Goal: Obtain resource: Download file/media

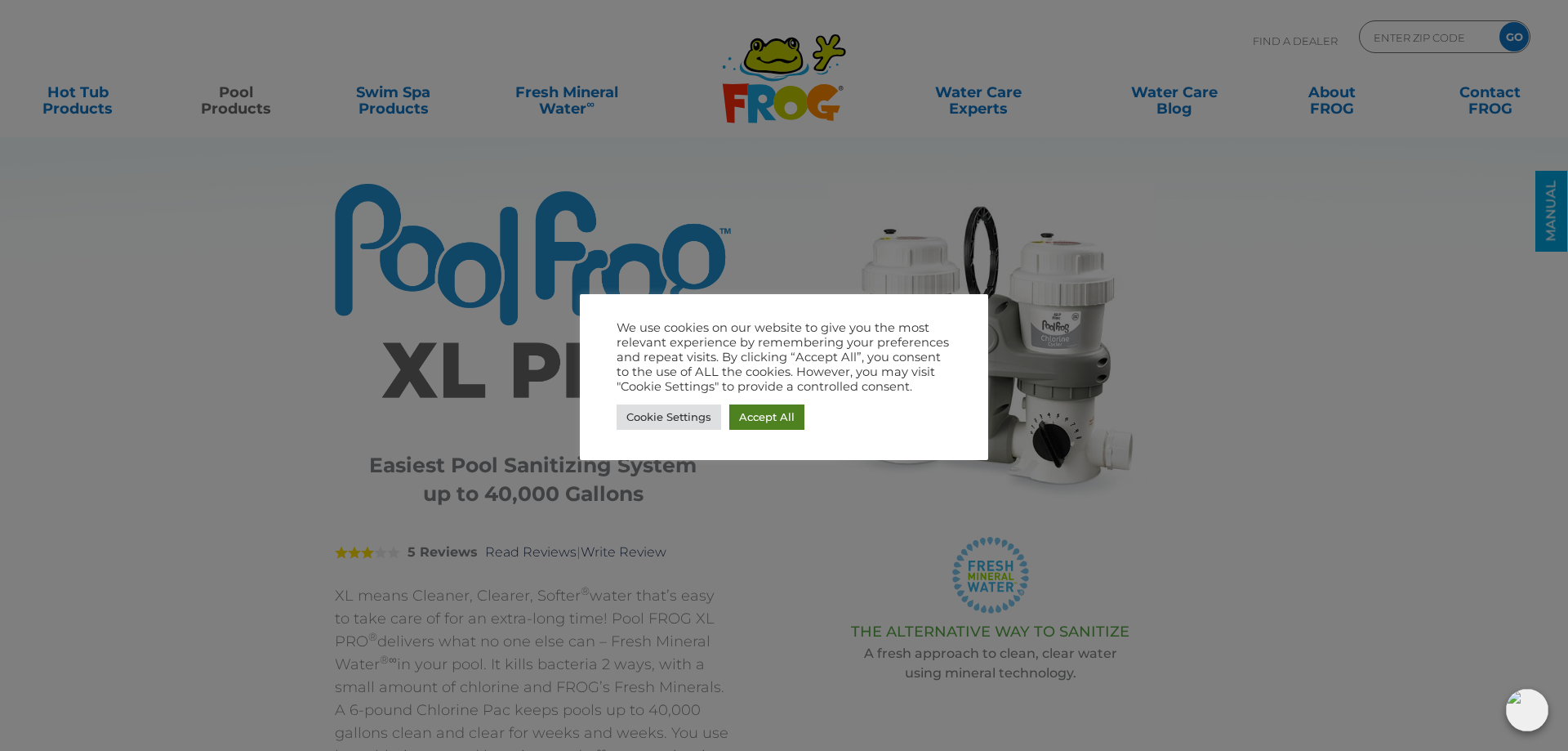
click at [757, 422] on link "Accept All" at bounding box center [766, 417] width 75 height 26
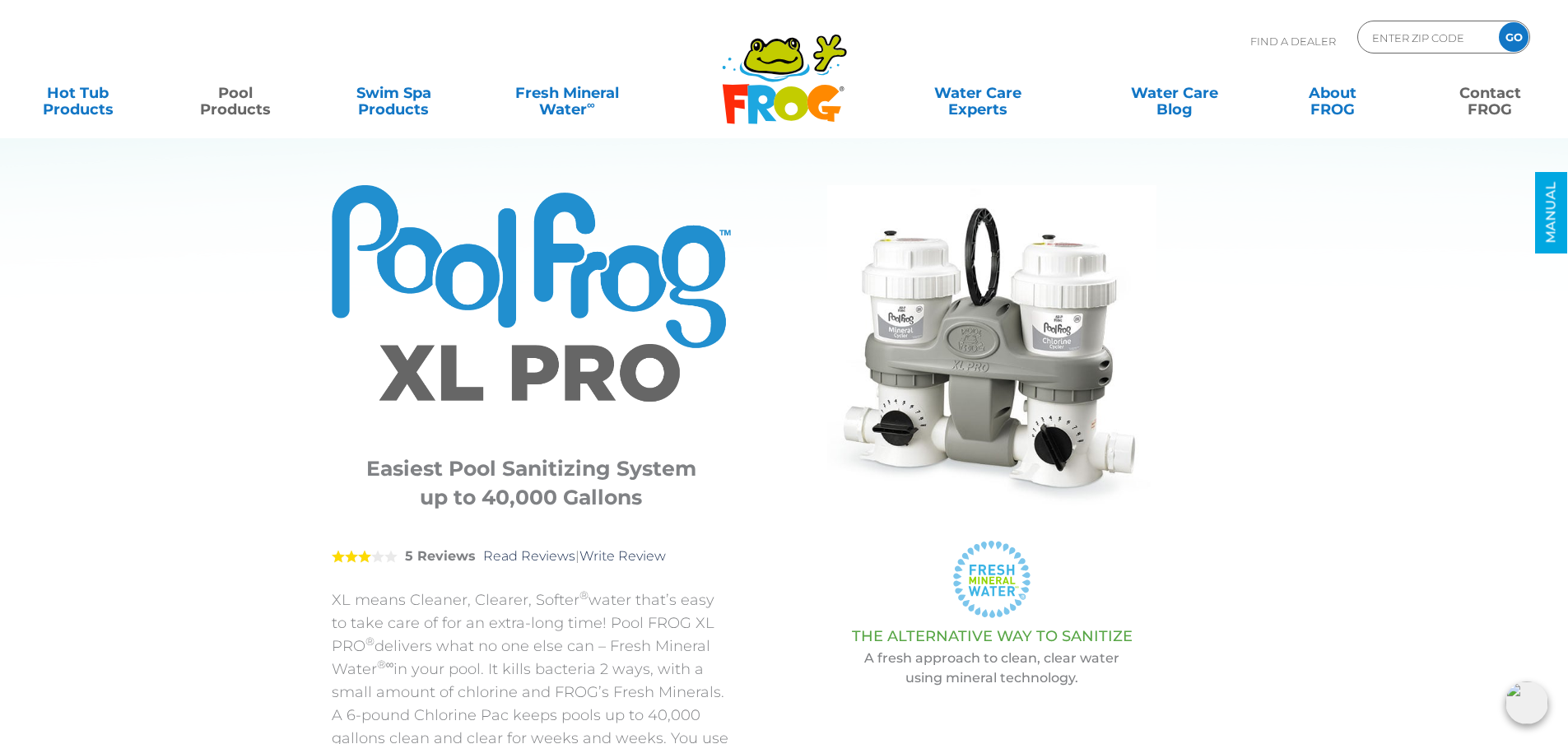
click at [1496, 99] on link "Contact FROG" at bounding box center [1490, 92] width 123 height 33
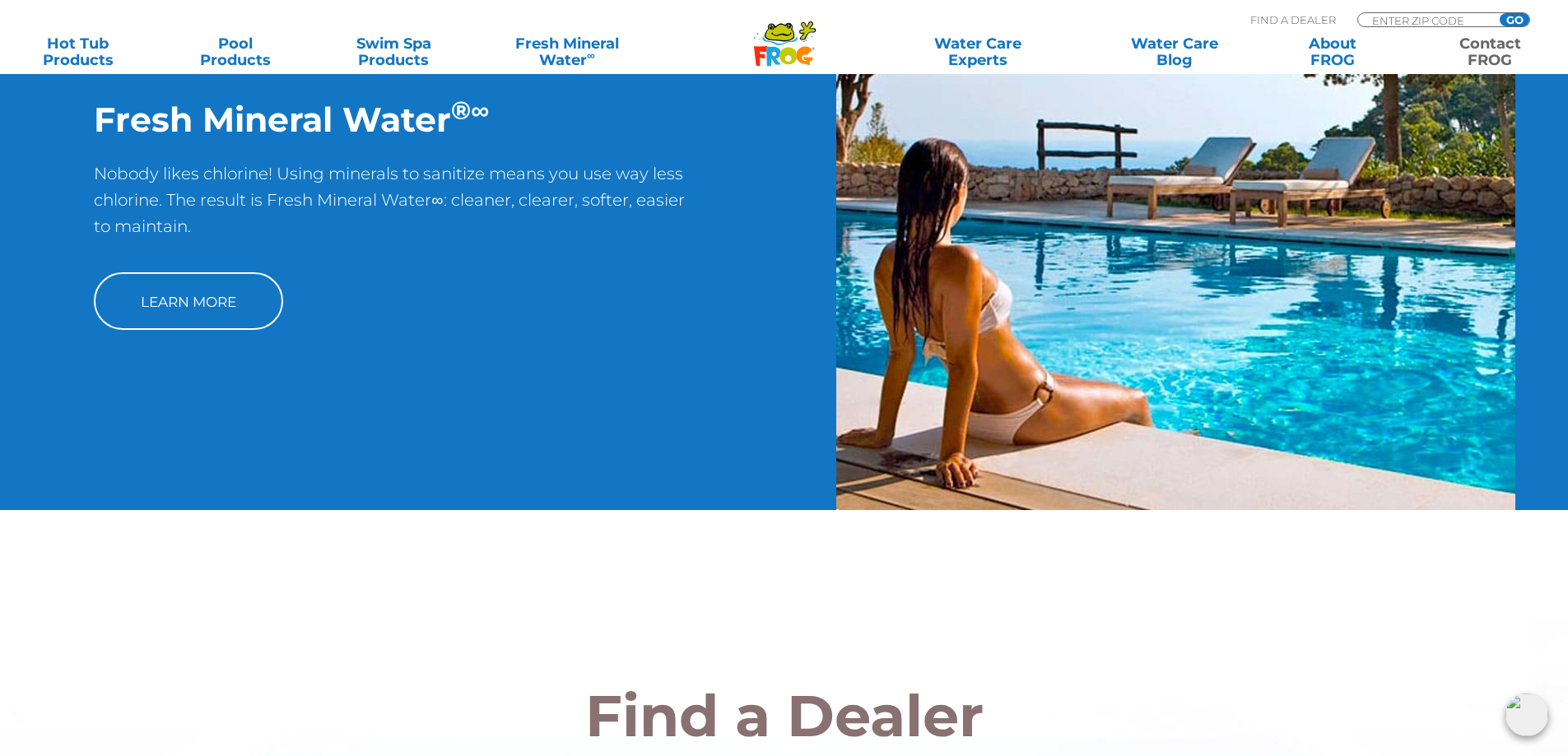
scroll to position [1387, 0]
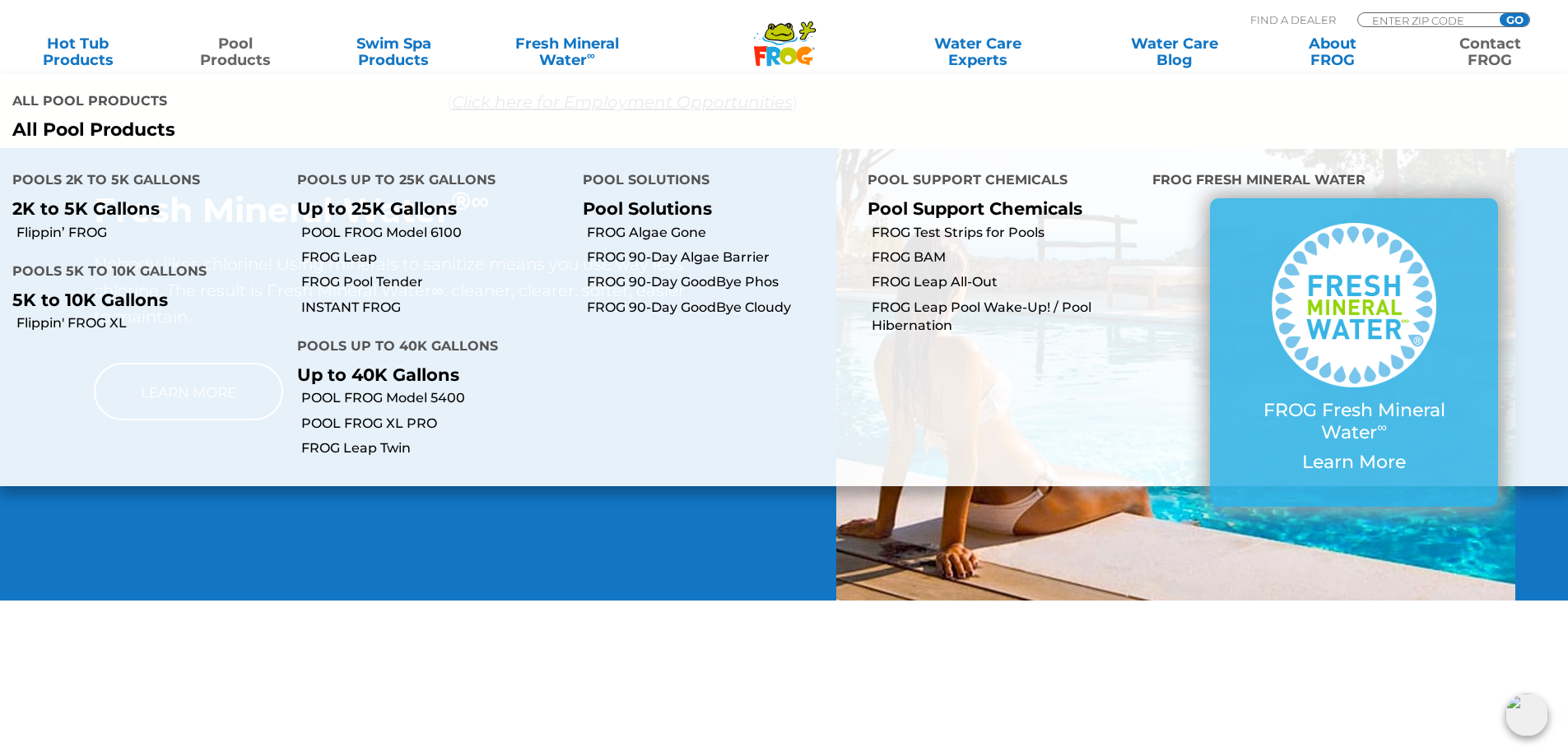
click at [236, 54] on link "Pool Products" at bounding box center [236, 51] width 123 height 33
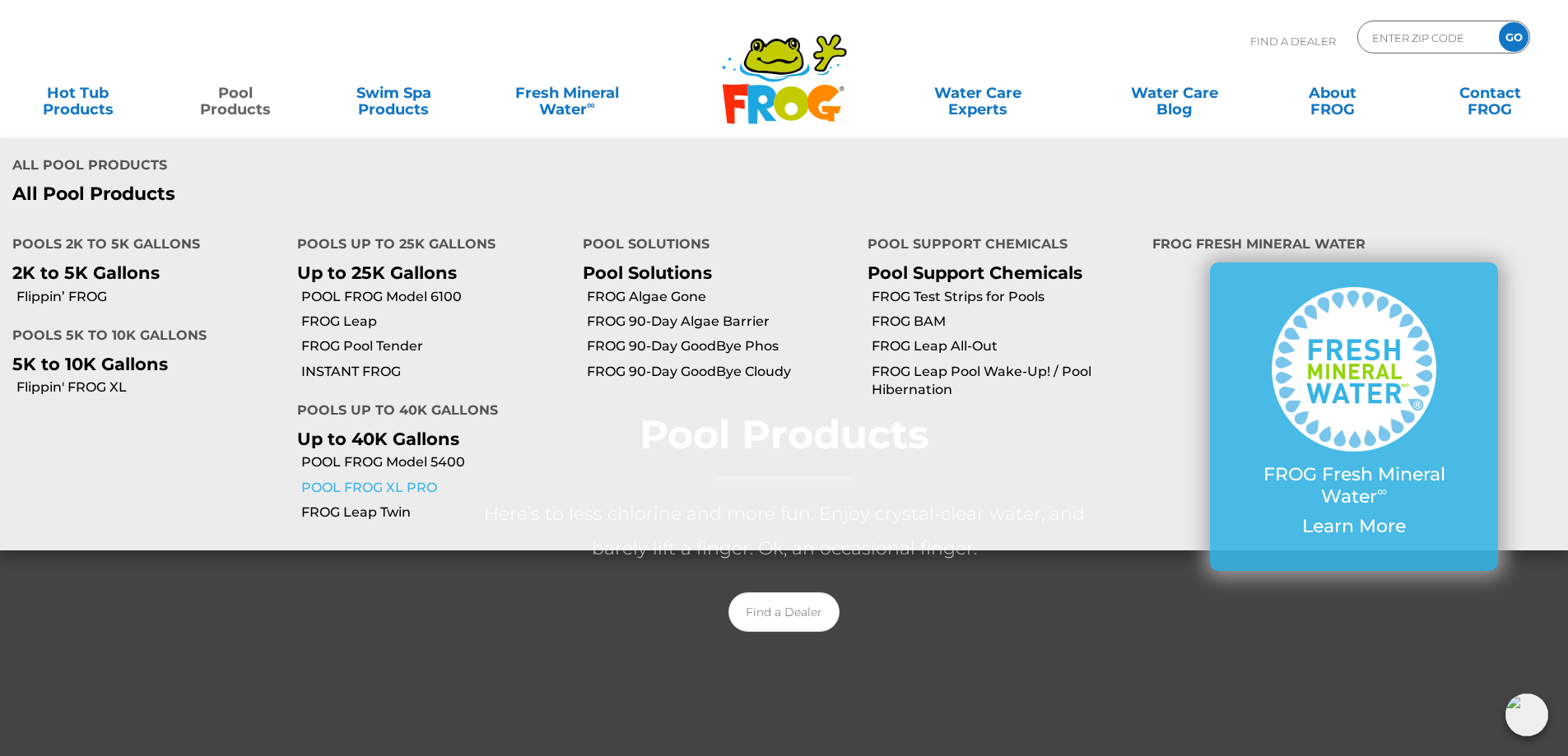
click at [398, 479] on link "POOL FROG XL PRO" at bounding box center [435, 488] width 268 height 18
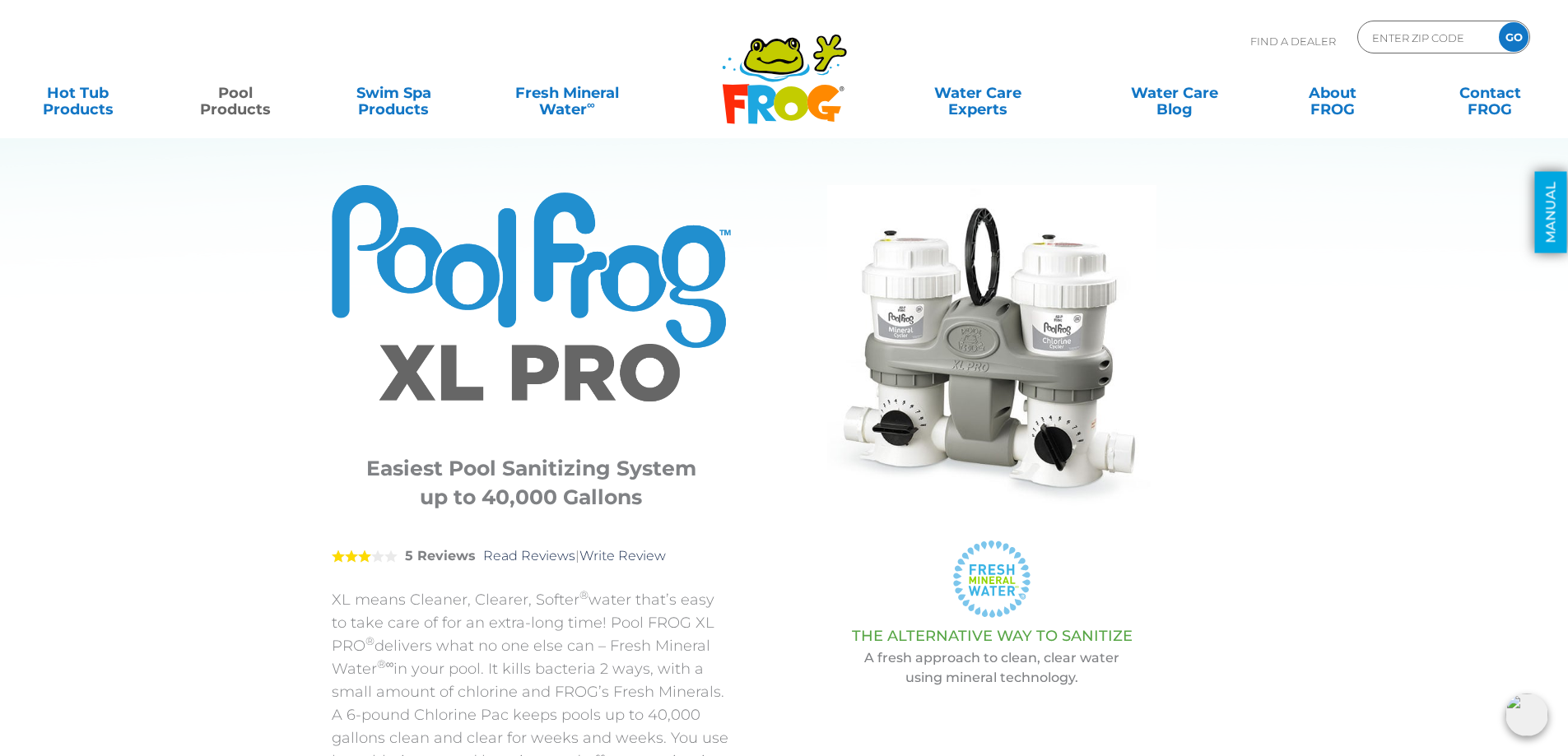
click at [1556, 199] on link "MANUAL" at bounding box center [1551, 213] width 32 height 82
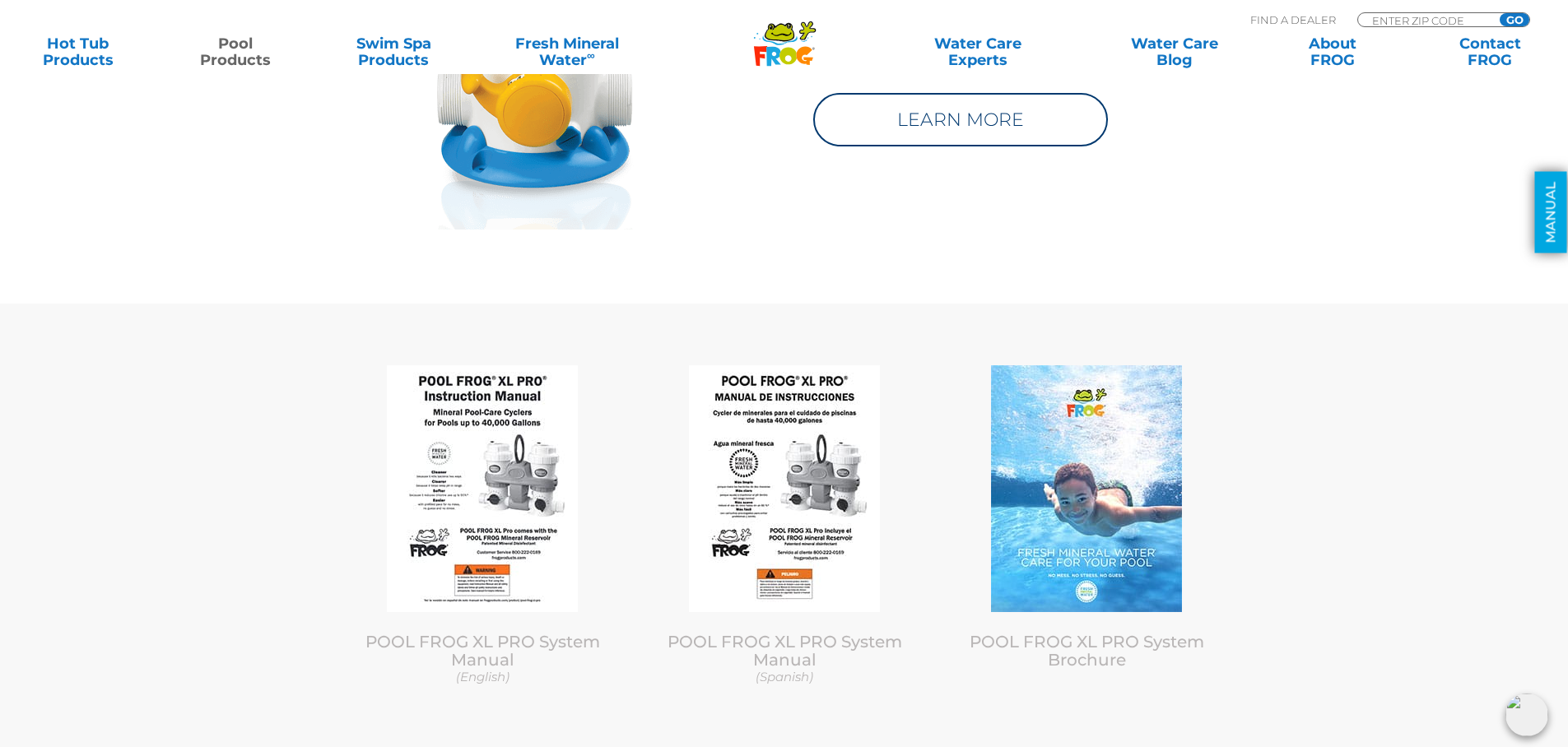
scroll to position [8123, 0]
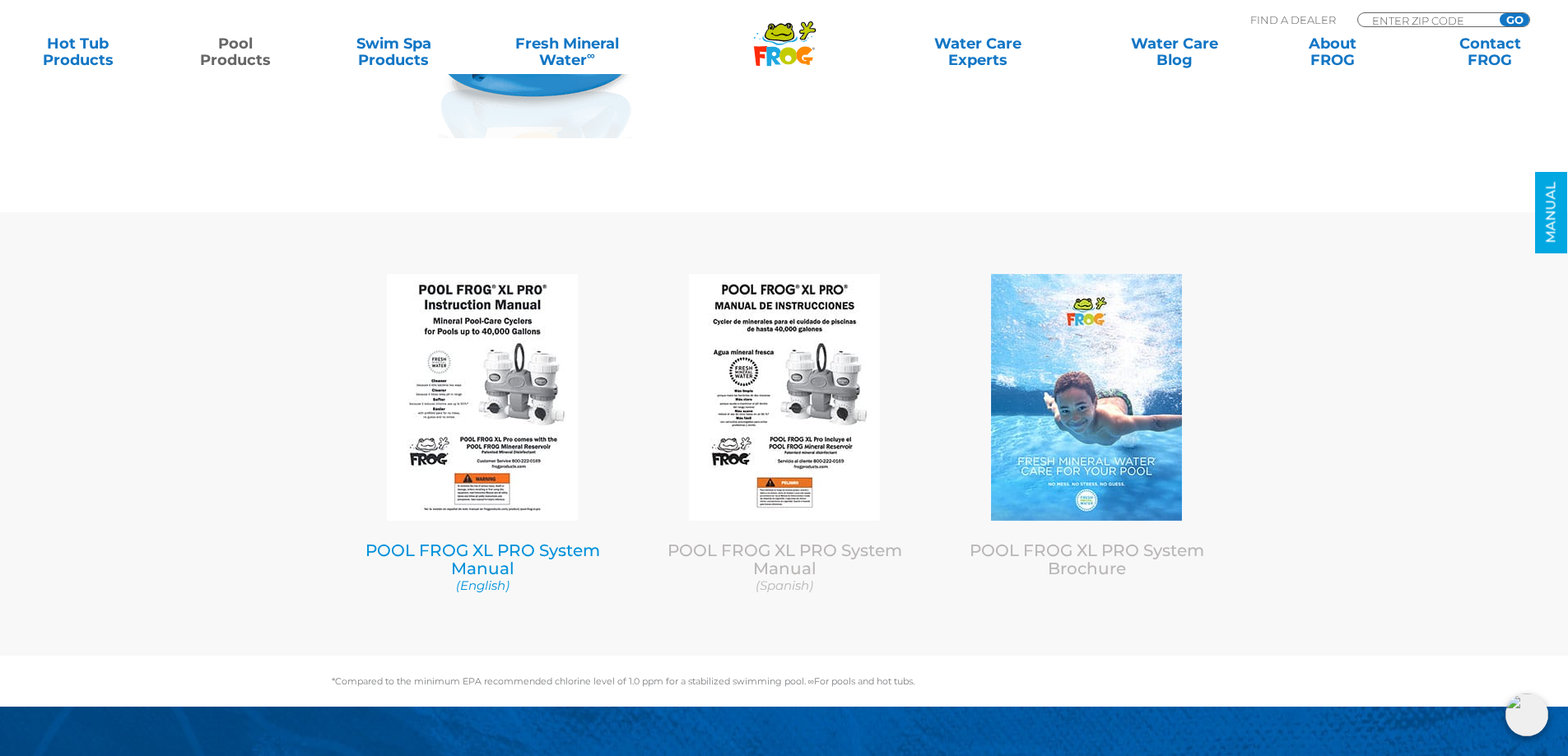
click at [542, 336] on img at bounding box center [482, 398] width 191 height 247
